Goal: Obtain resource: Obtain resource

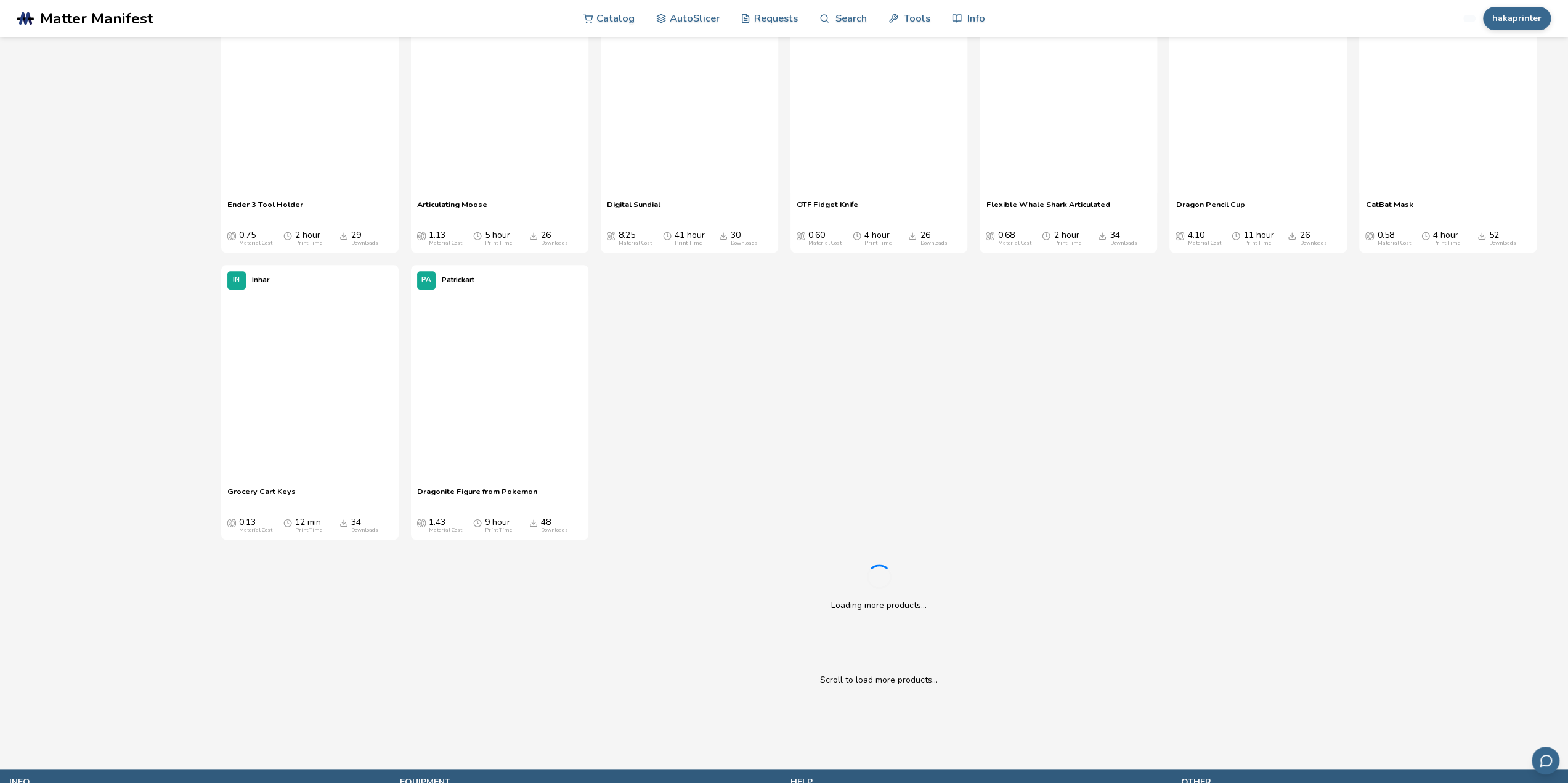
scroll to position [1089, 0]
